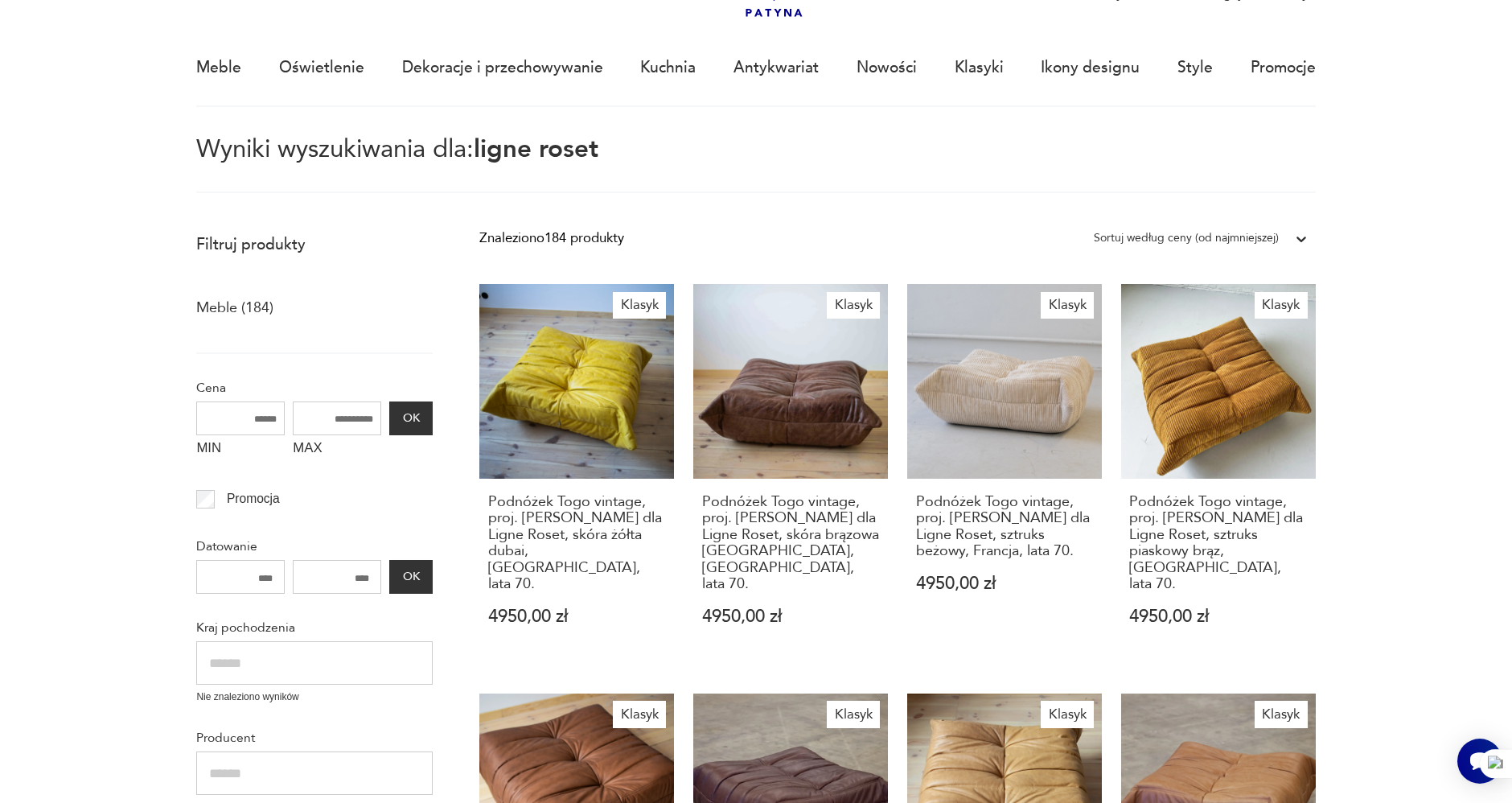
drag, startPoint x: 1354, startPoint y: 119, endPoint x: 1325, endPoint y: 113, distance: 29.6
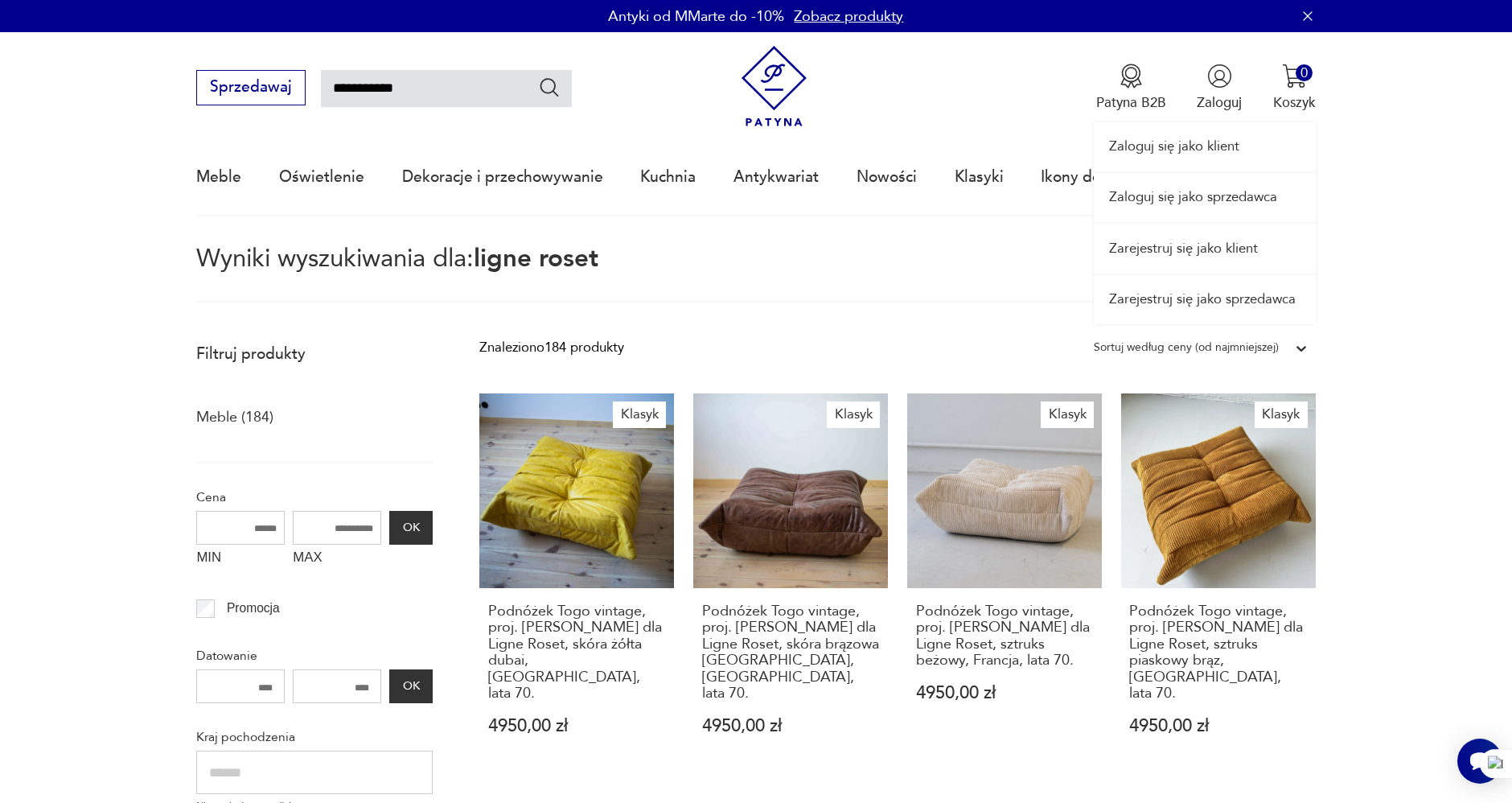
click at [1195, 145] on link "Zaloguj się jako klient" at bounding box center [1204, 146] width 222 height 49
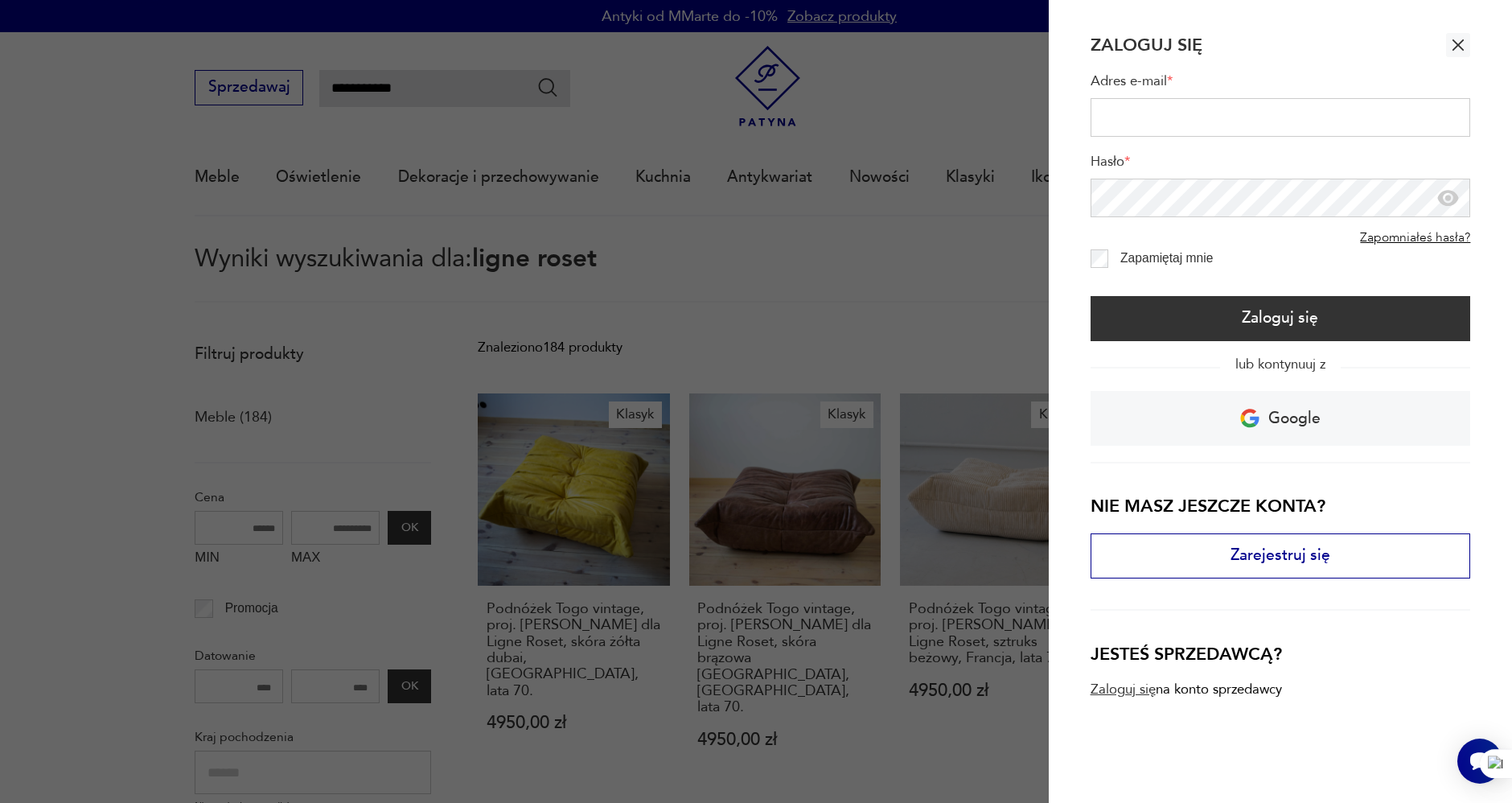
click at [1457, 46] on icon "button" at bounding box center [1459, 45] width 11 height 11
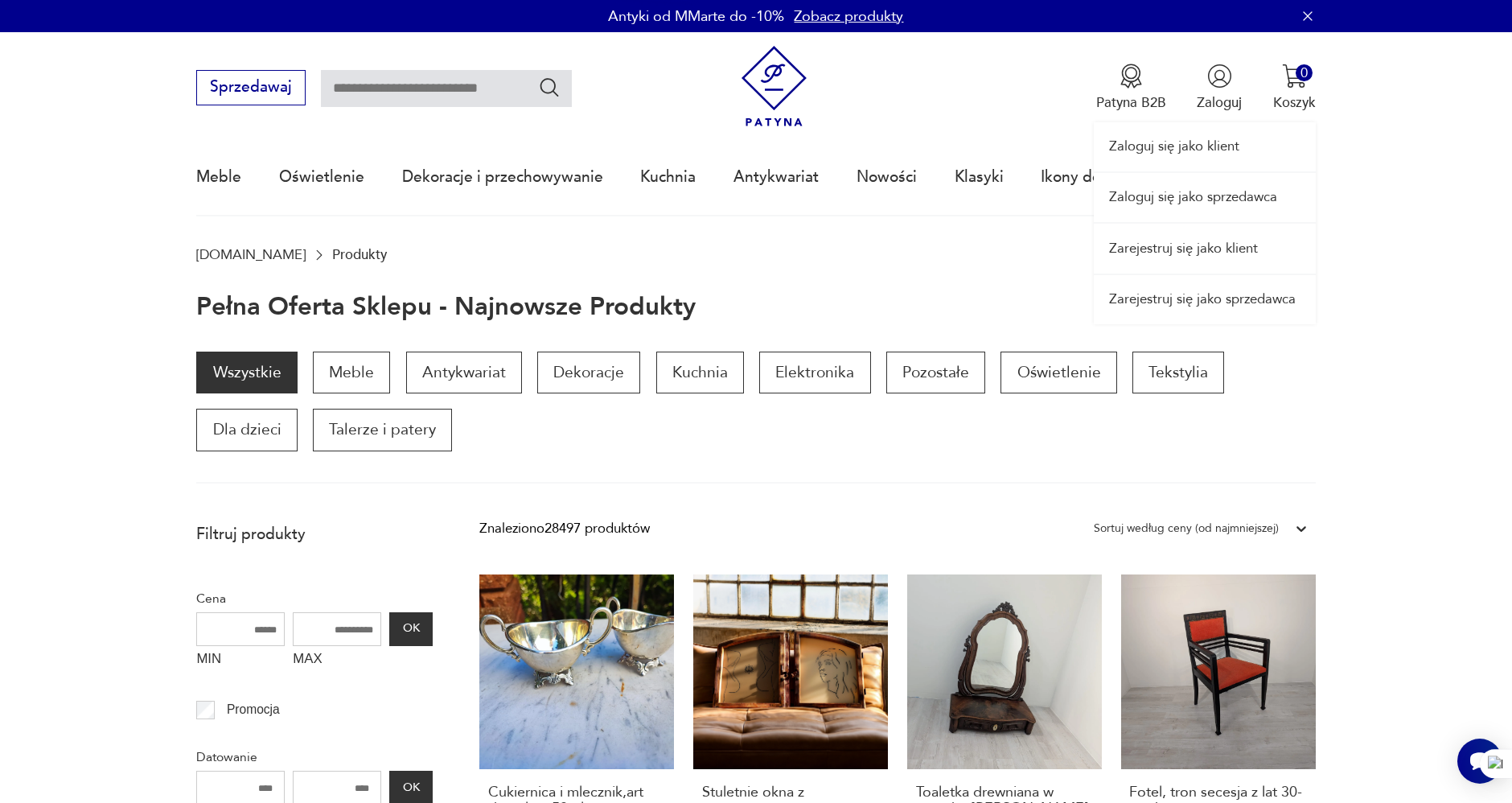
click at [1199, 201] on link "Zaloguj się jako sprzedawca" at bounding box center [1204, 197] width 222 height 49
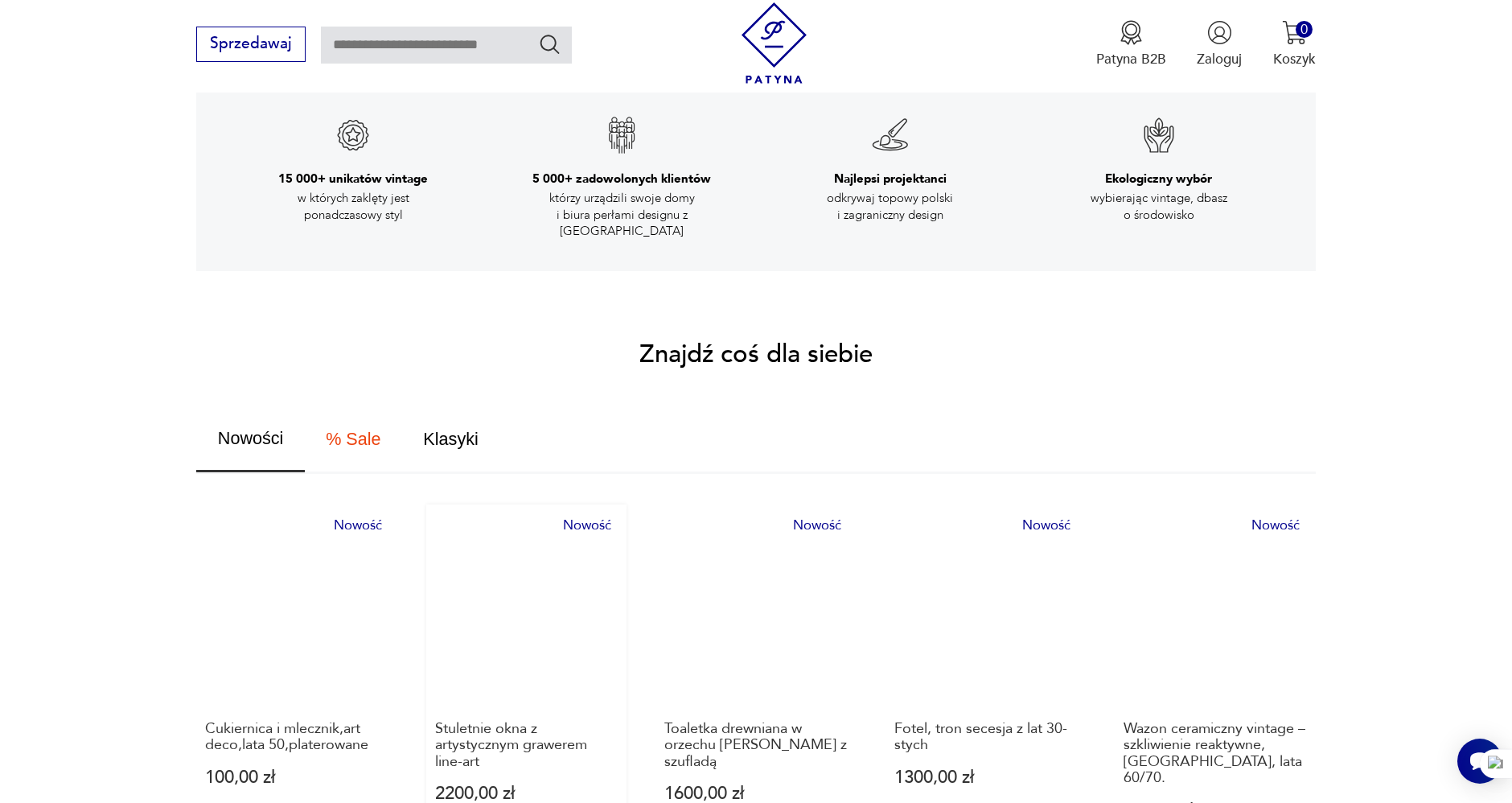
scroll to position [1073, 0]
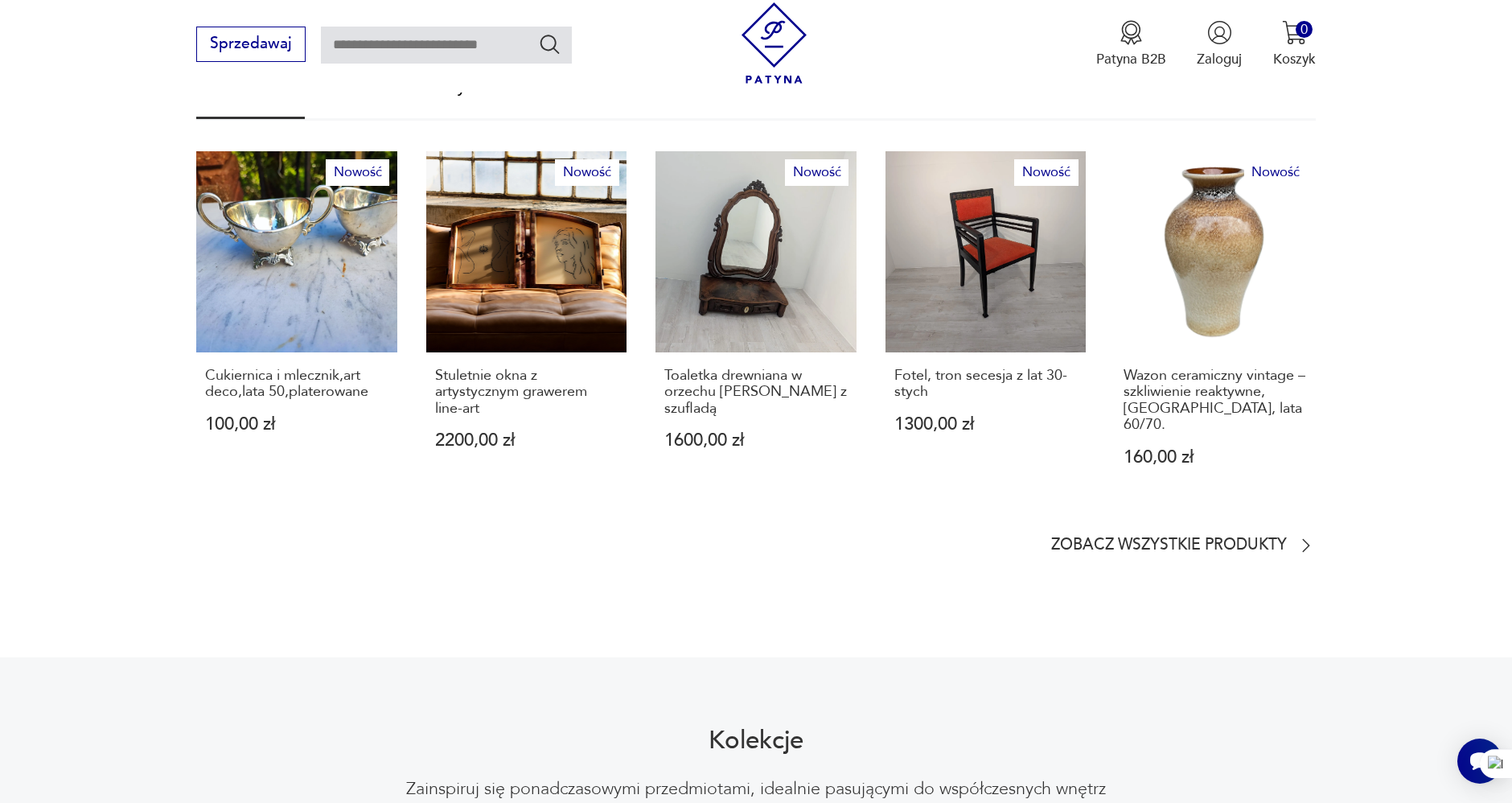
click at [93, 297] on section "Znajdź coś dla siebie Nowości % Sale Klasyki Nowość Cukiernica i mlecznik,art d…" at bounding box center [756, 272] width 1512 height 566
click at [1218, 539] on p "Zobacz wszystkie produkty" at bounding box center [1169, 545] width 235 height 13
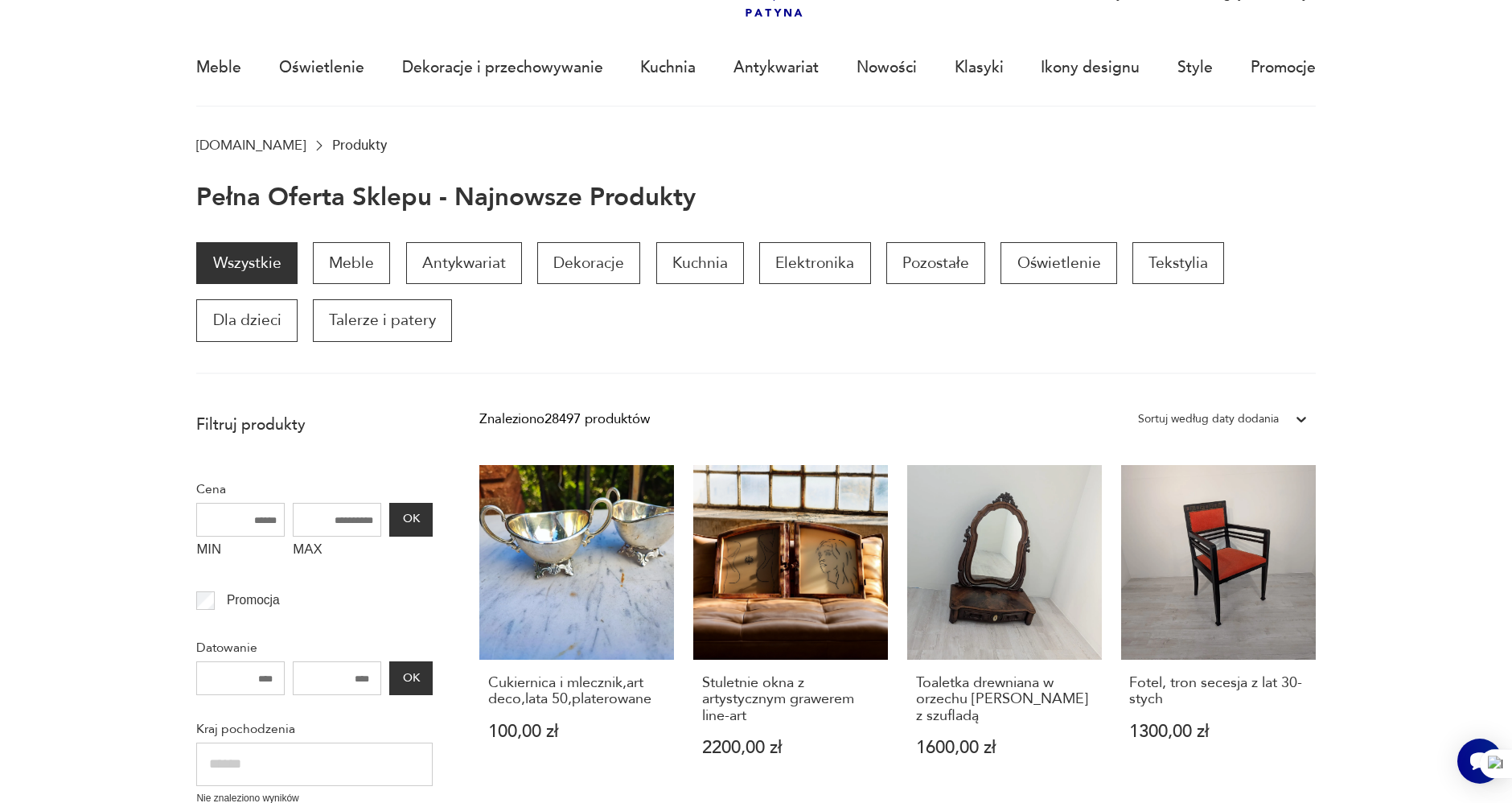
drag, startPoint x: 124, startPoint y: 338, endPoint x: 110, endPoint y: 343, distance: 14.9
click at [124, 336] on section "Wszystkie Meble Antykwariat Dekoracje Kuchnia Elektronika Pozostałe Oświetlenie…" at bounding box center [756, 307] width 1512 height 132
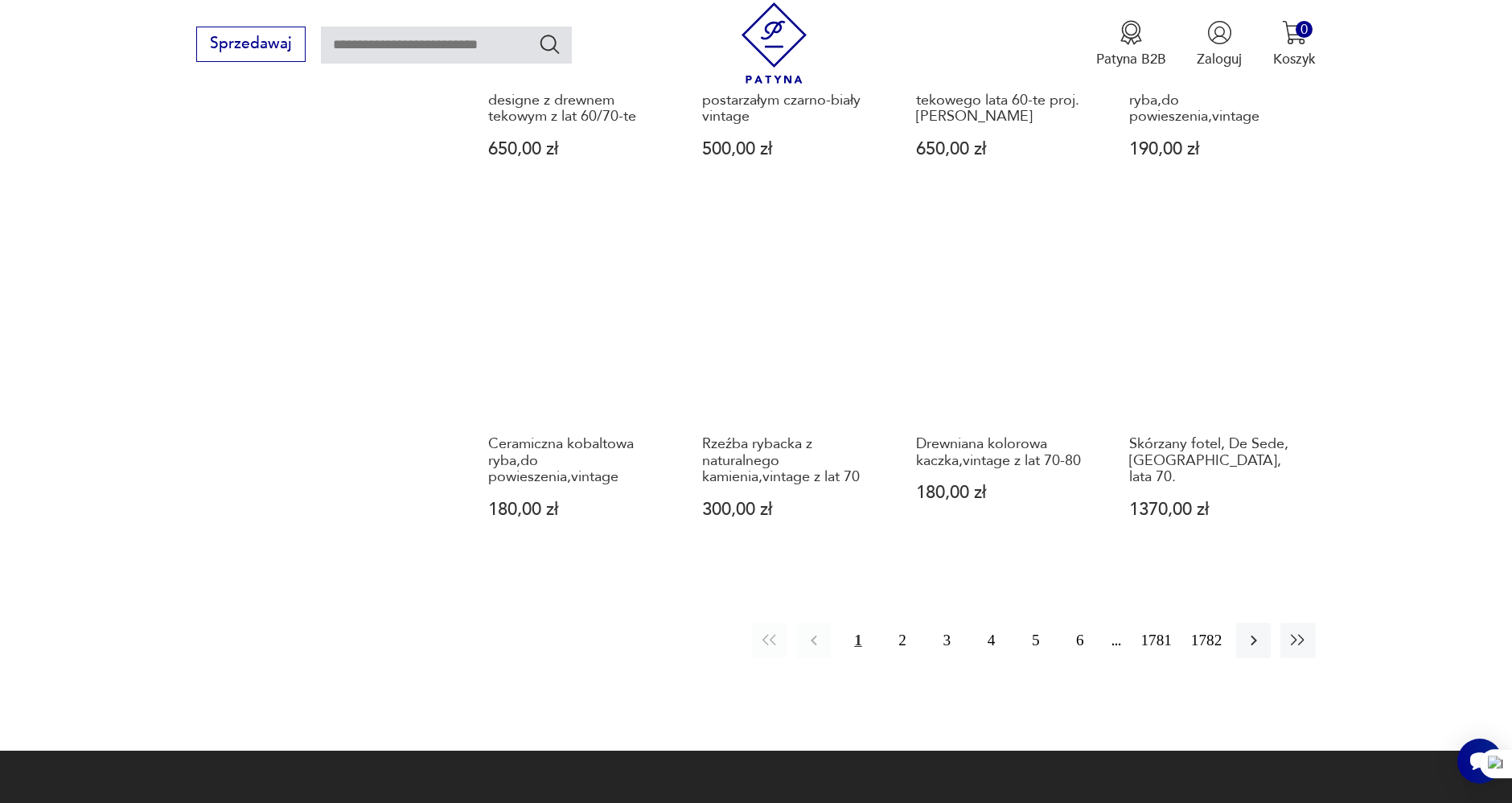
scroll to position [1450, 0]
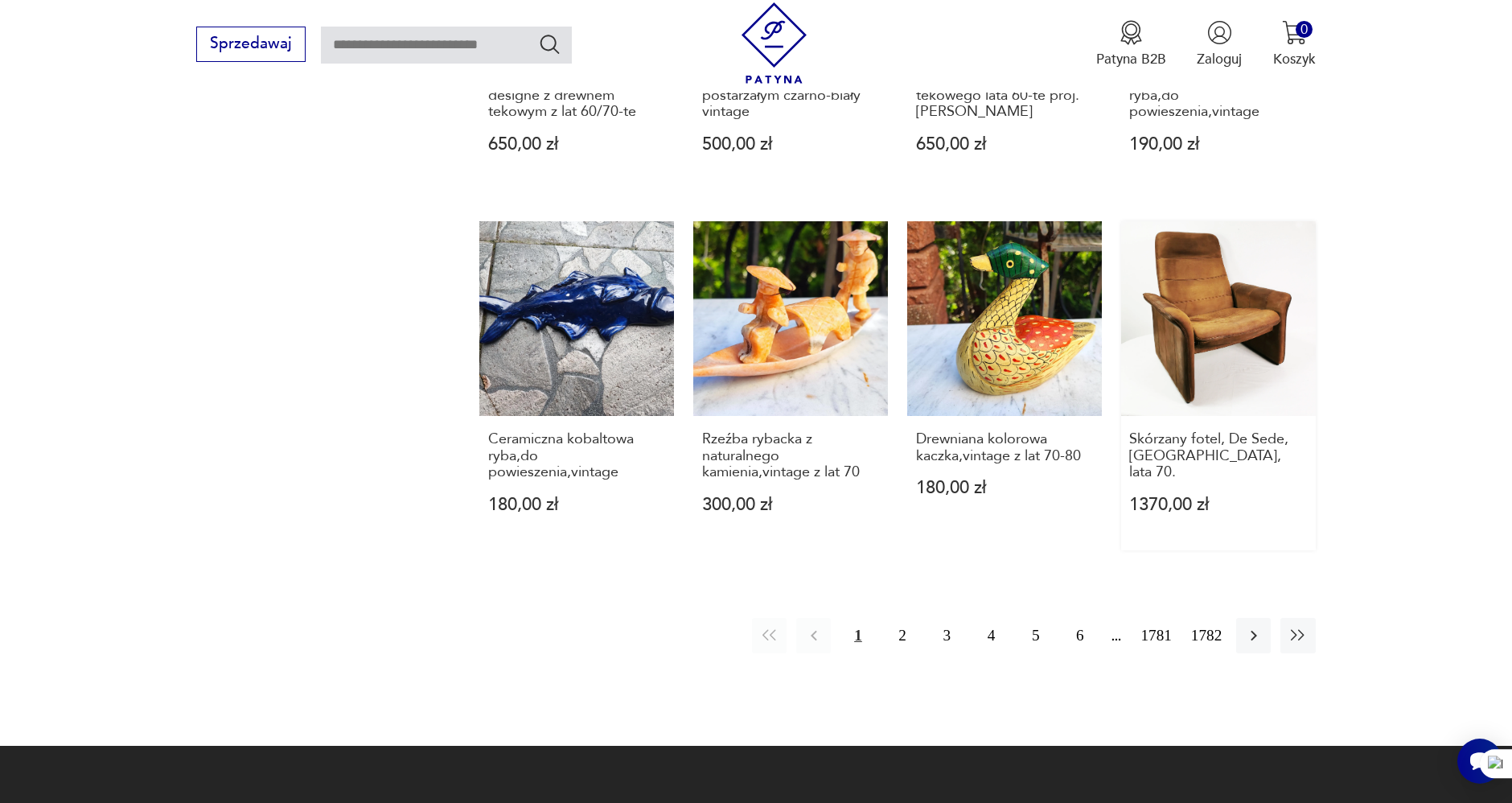
click at [1185, 302] on link "Skórzany fotel, De Sede, [GEOGRAPHIC_DATA], lata 70. 1370,00 zł" at bounding box center [1219, 386] width 195 height 329
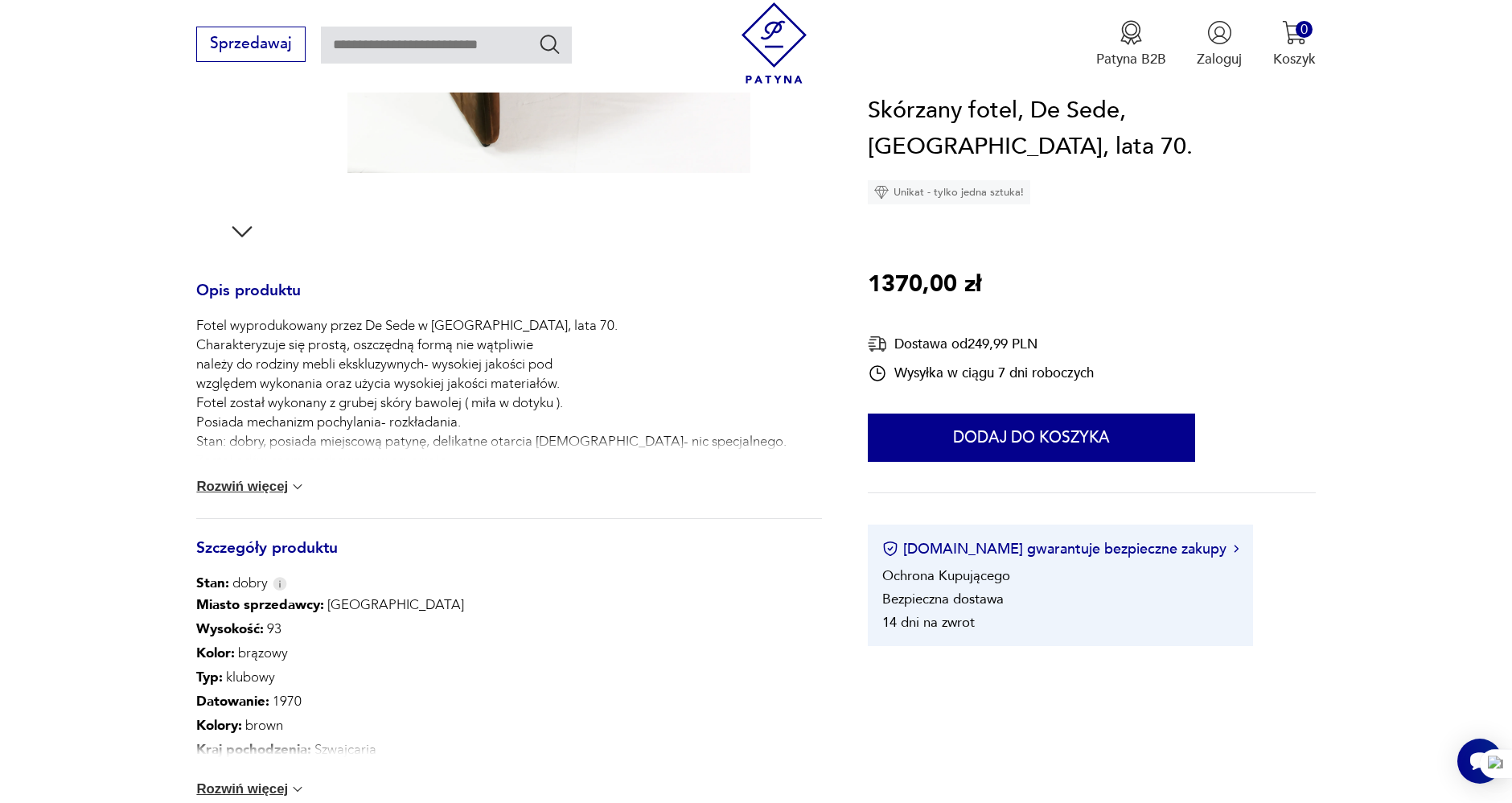
scroll to position [535, 0]
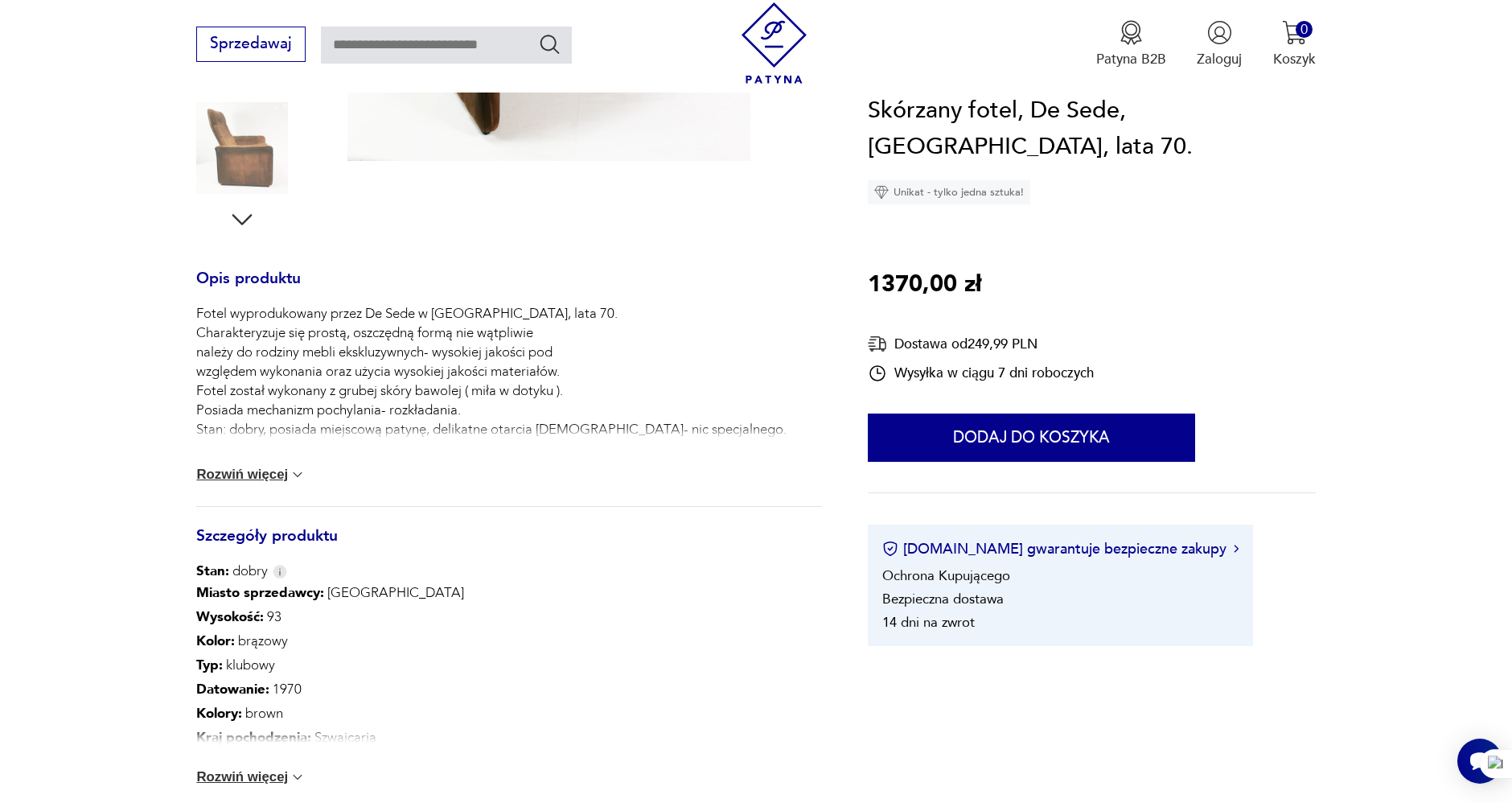
click at [255, 472] on button "Rozwiń więcej" at bounding box center [250, 474] width 109 height 16
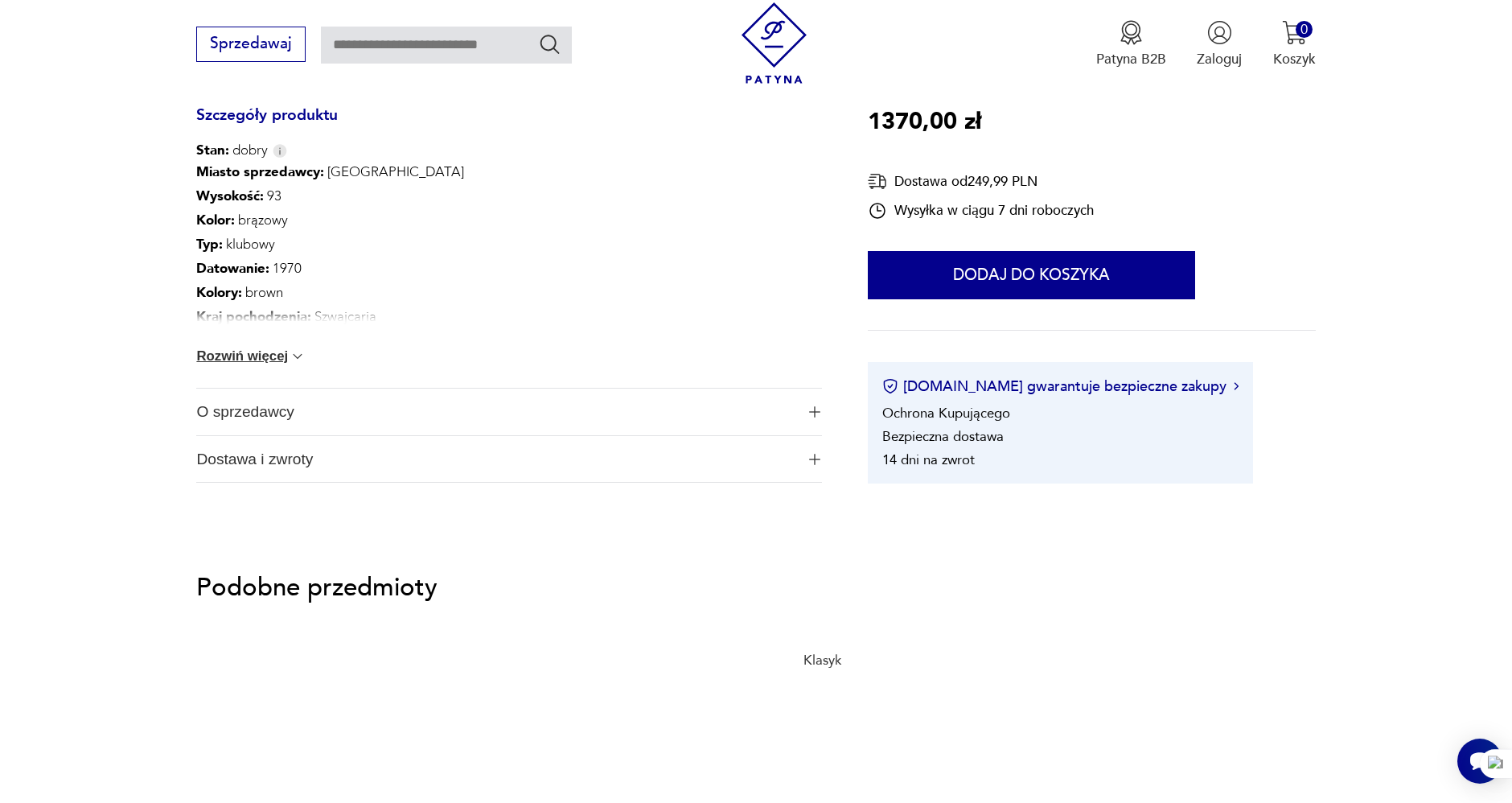
scroll to position [1162, 0]
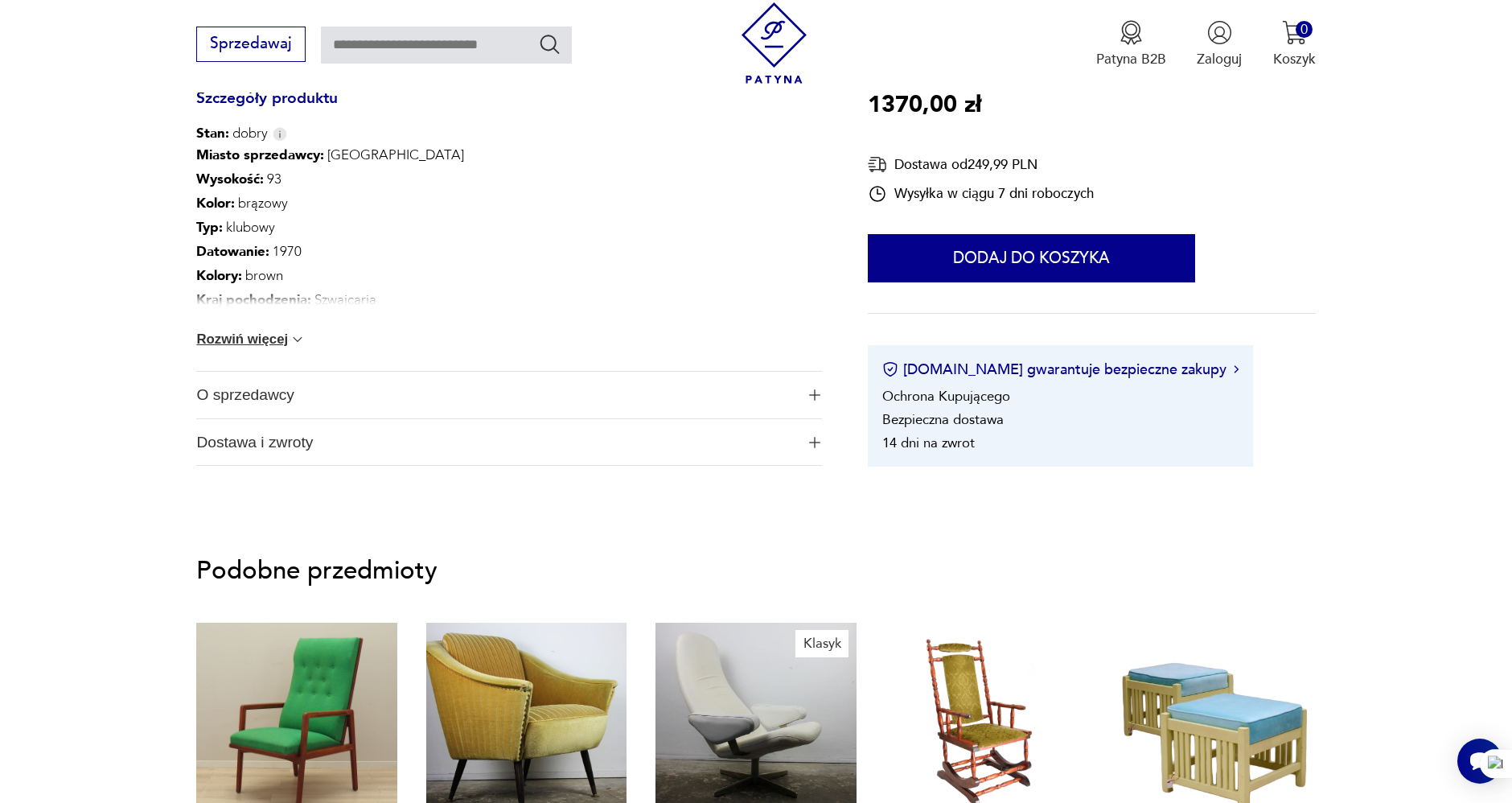
click at [247, 391] on span "O sprzedawcy" at bounding box center [495, 395] width 599 height 47
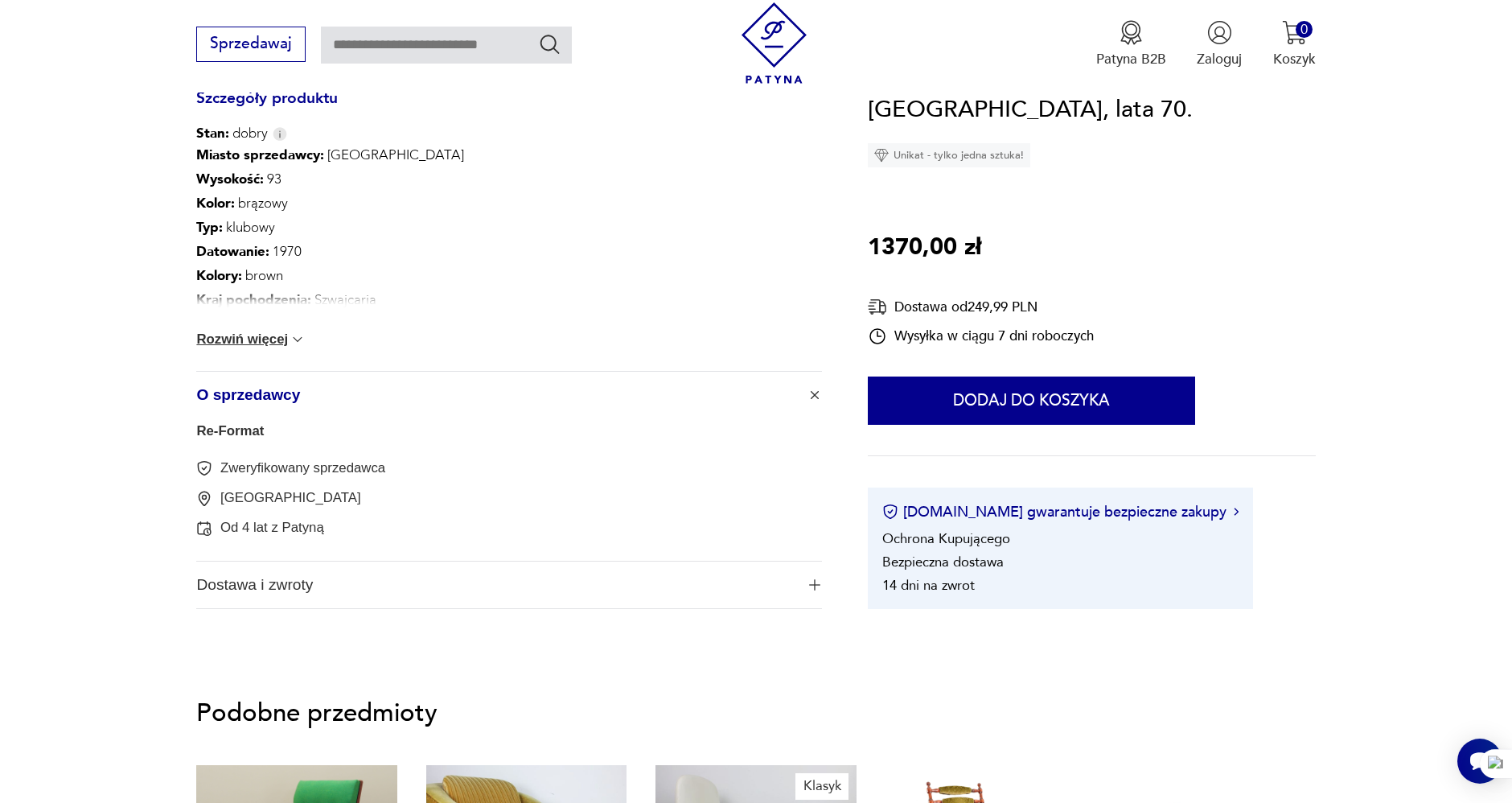
click at [239, 427] on link "Re-Format" at bounding box center [229, 430] width 67 height 16
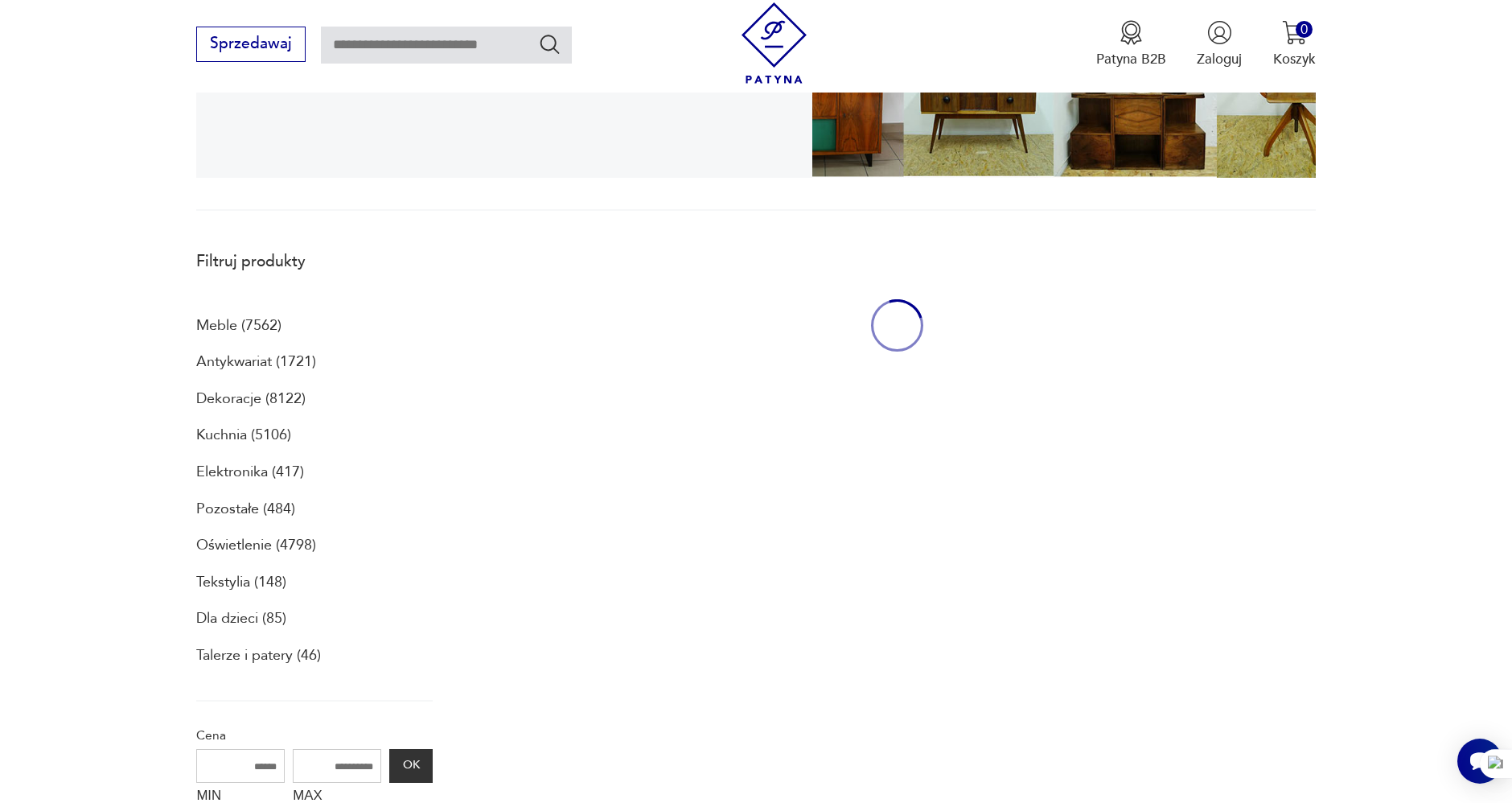
scroll to position [430, 0]
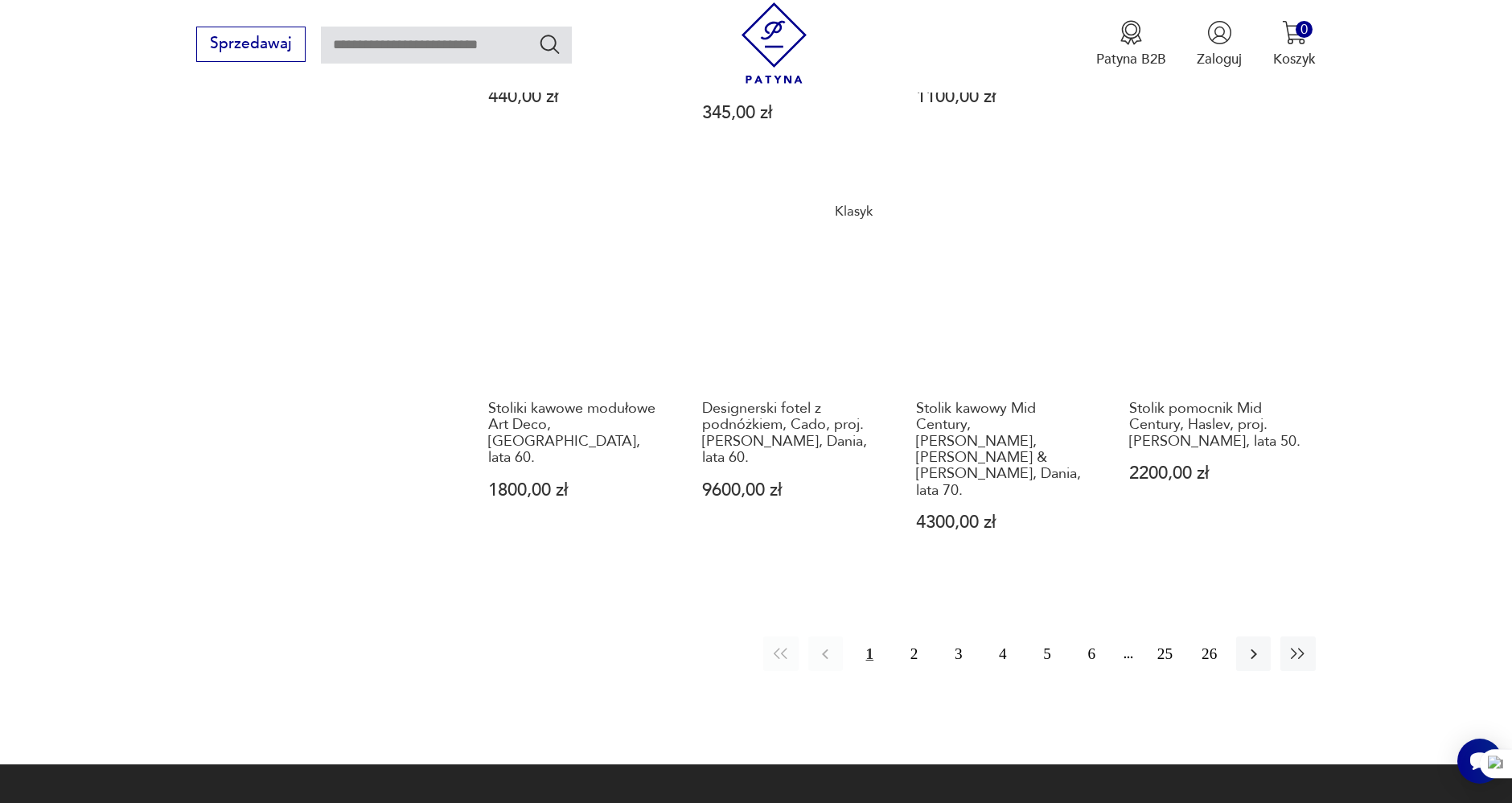
scroll to position [1681, 0]
